Goal: Information Seeking & Learning: Learn about a topic

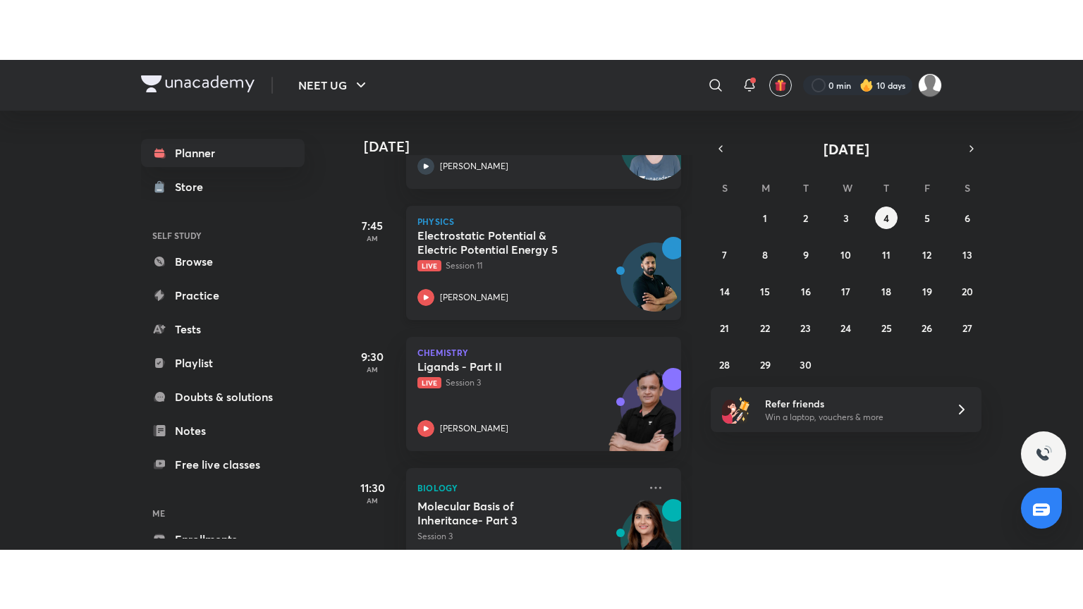
scroll to position [175, 0]
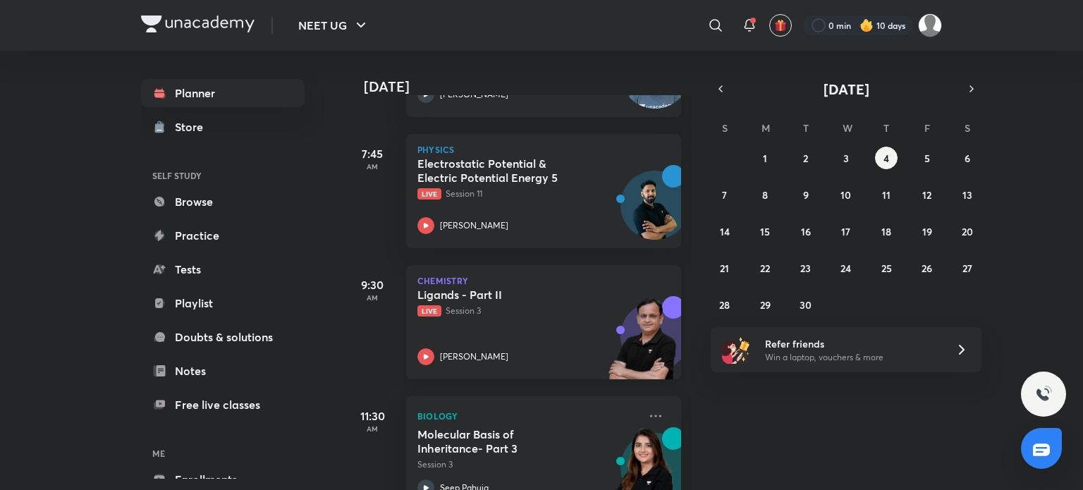
click at [603, 333] on img at bounding box center [642, 344] width 78 height 97
